Goal: Navigation & Orientation: Find specific page/section

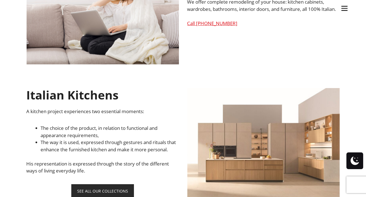
scroll to position [283, 0]
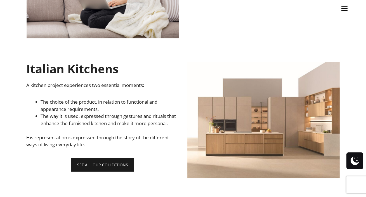
click at [102, 171] on link "SEE ALL OUR COLLECTIONS" at bounding box center [102, 165] width 63 height 14
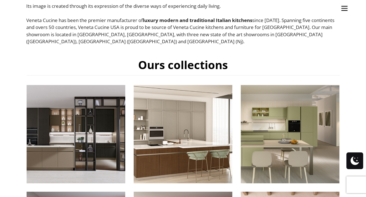
scroll to position [215, 0]
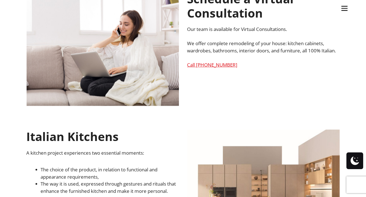
scroll to position [215, 0]
